Goal: Use online tool/utility

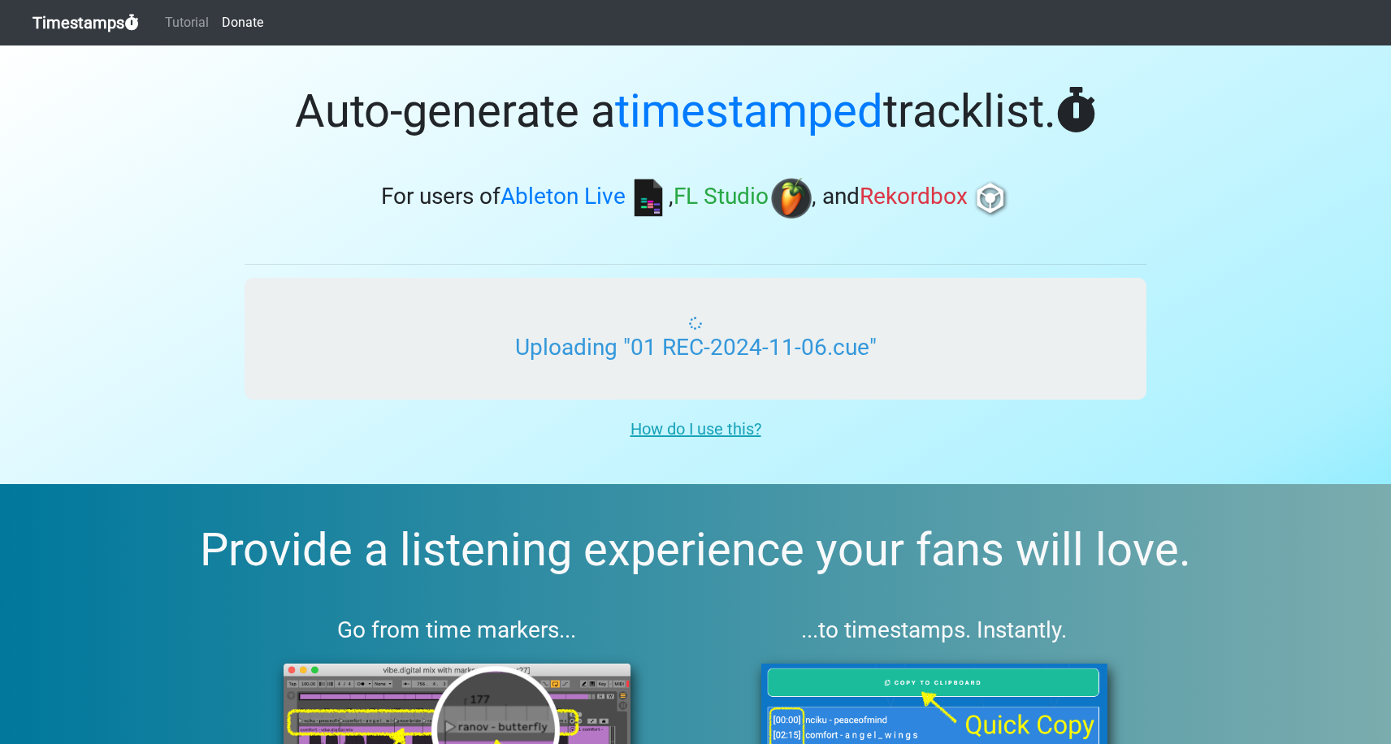
type input "C:\fakepath\01 Dash 57.cue"
